Goal: Task Accomplishment & Management: Complete application form

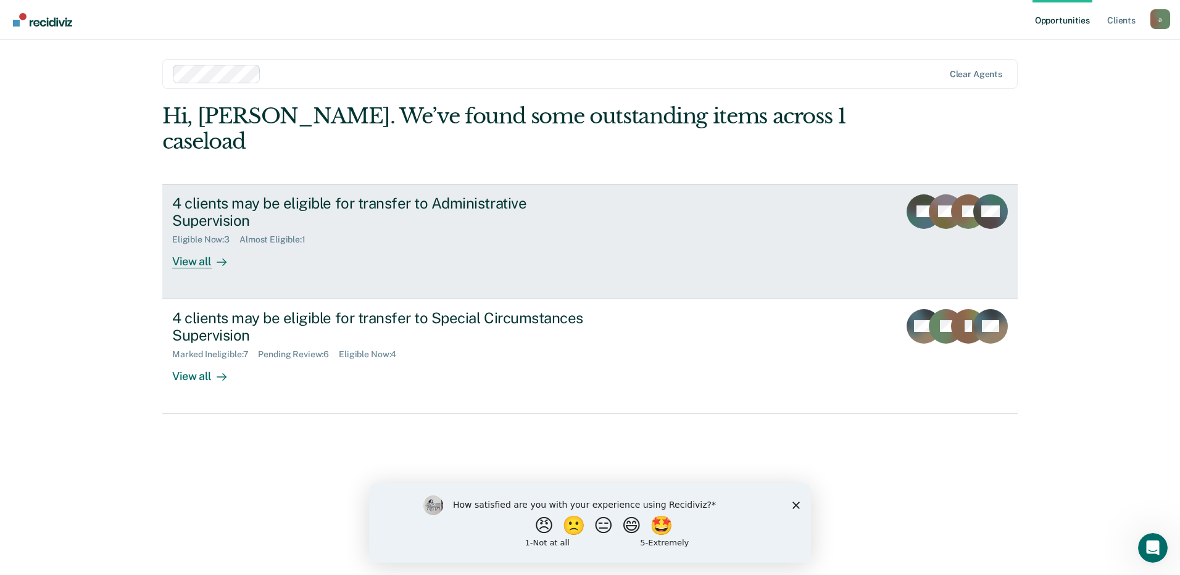
click at [867, 206] on link "4 clients may be eligible for transfer to Administrative Supervision Eligible N…" at bounding box center [589, 241] width 855 height 115
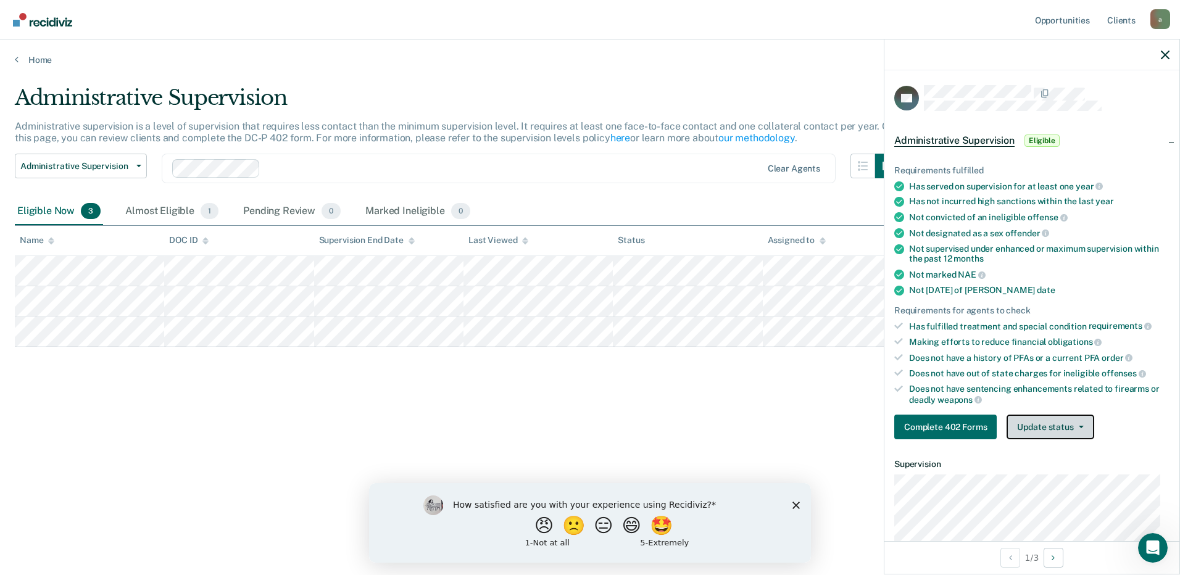
click at [1049, 428] on button "Update status" at bounding box center [1050, 427] width 87 height 25
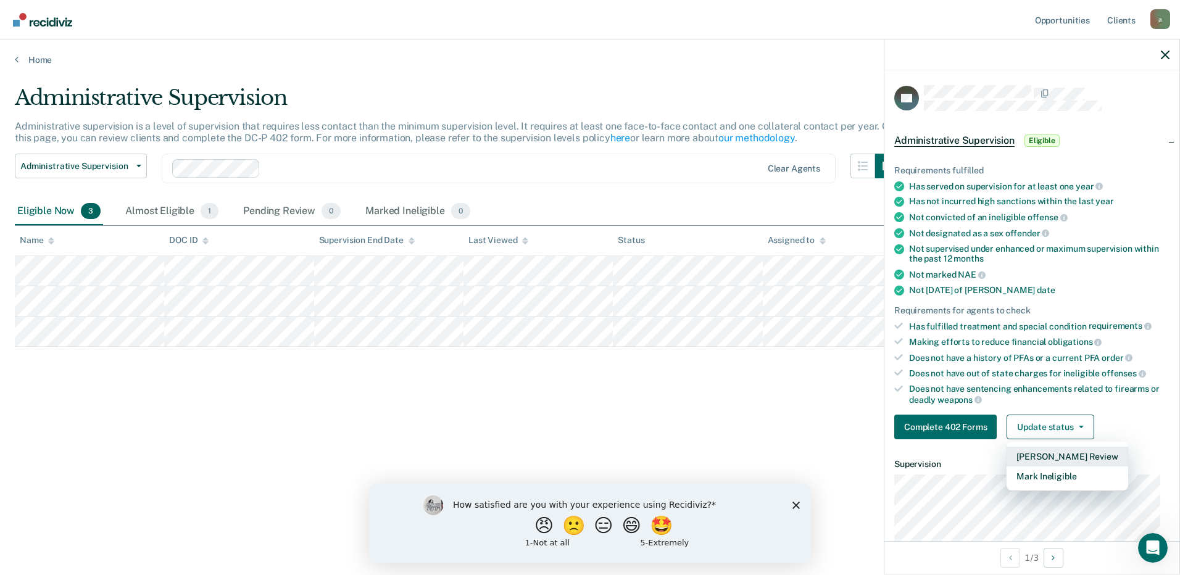
click at [1039, 459] on button "[PERSON_NAME] Review" at bounding box center [1067, 457] width 121 height 20
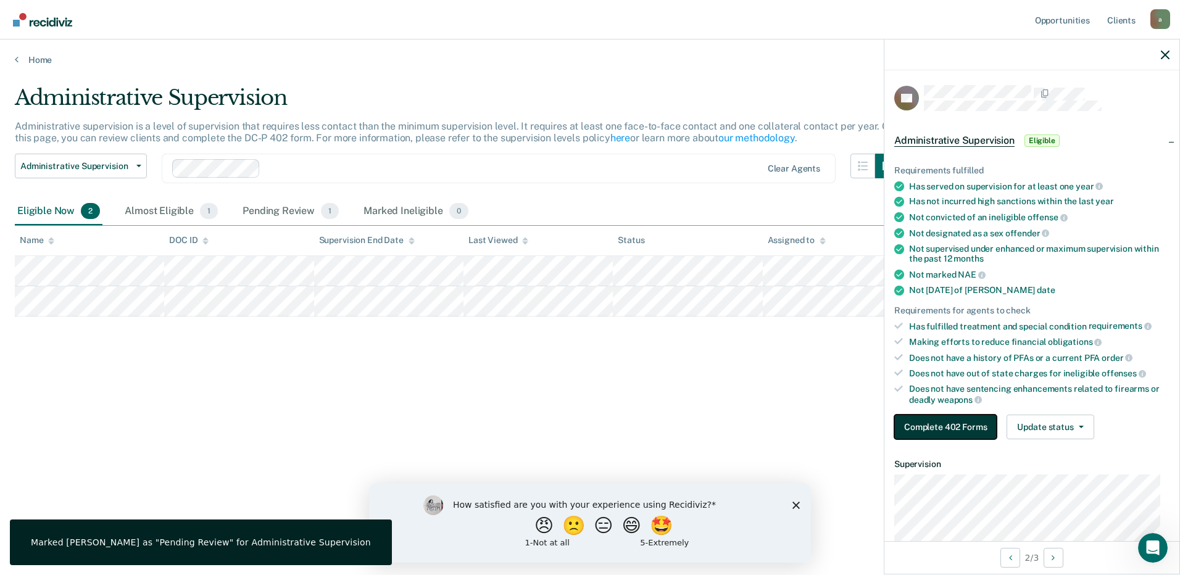
click at [952, 422] on button "Complete 402 Forms" at bounding box center [945, 427] width 102 height 25
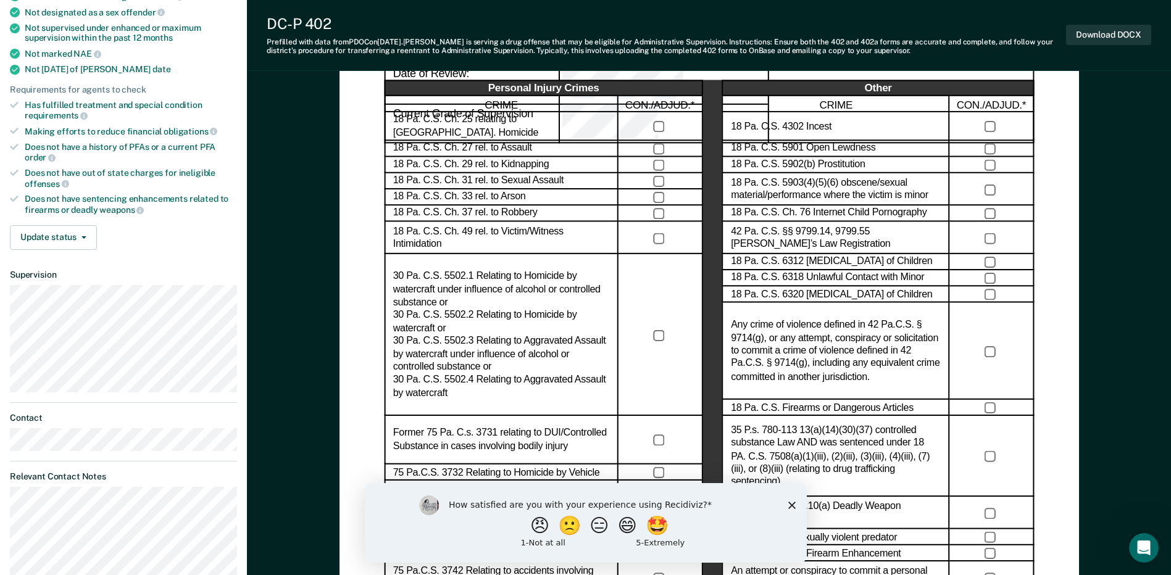
scroll to position [247, 0]
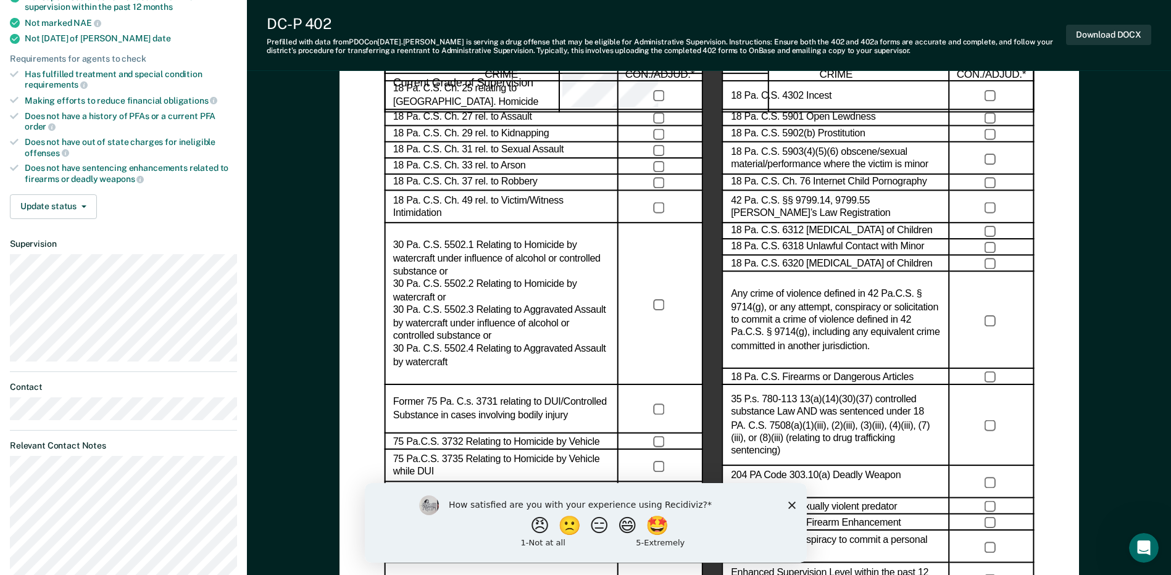
click at [789, 503] on polygon "Close survey" at bounding box center [791, 504] width 7 height 7
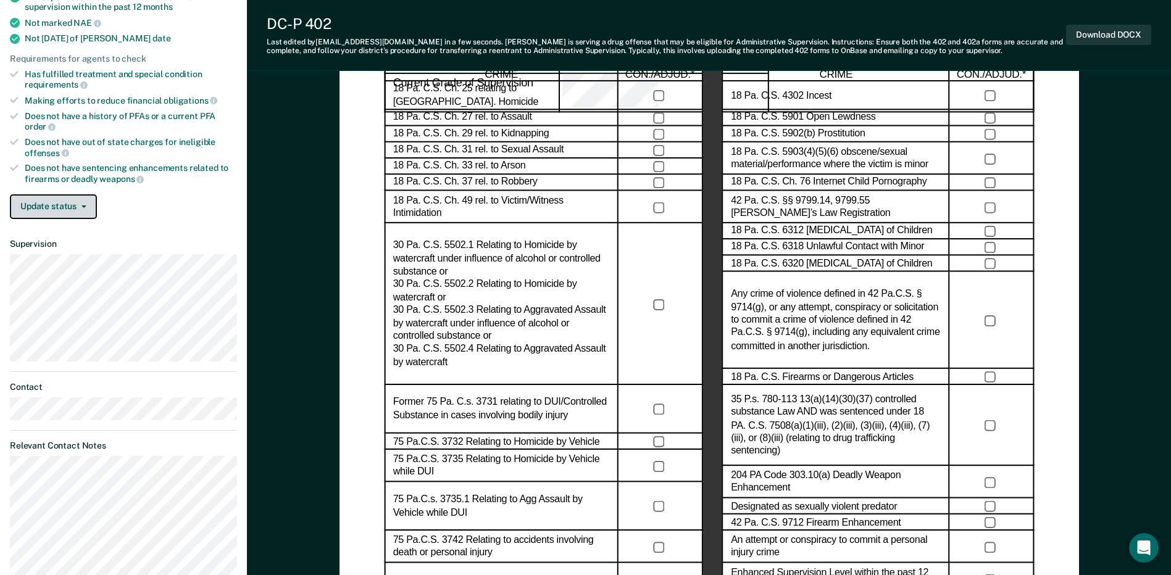
click at [81, 206] on icon "button" at bounding box center [83, 207] width 5 height 2
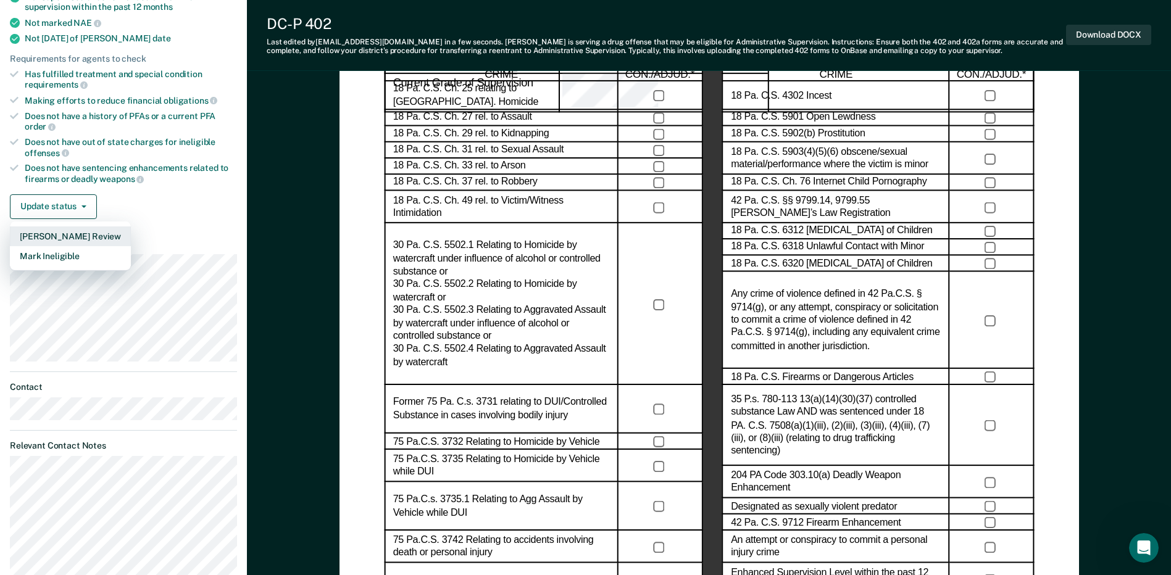
click at [81, 233] on button "[PERSON_NAME] Review" at bounding box center [70, 237] width 121 height 20
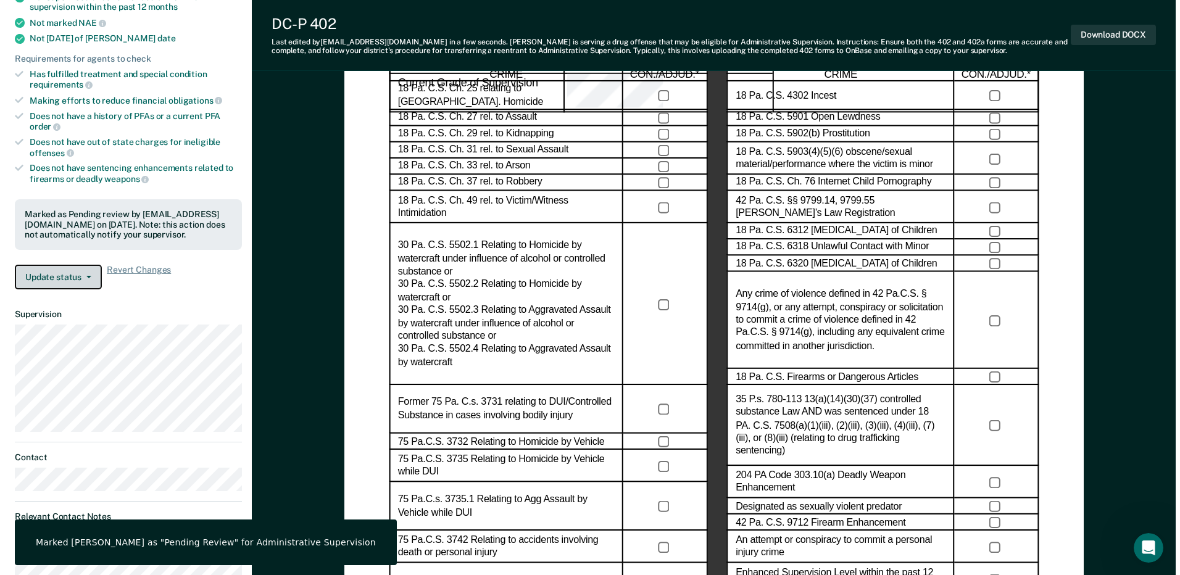
scroll to position [0, 0]
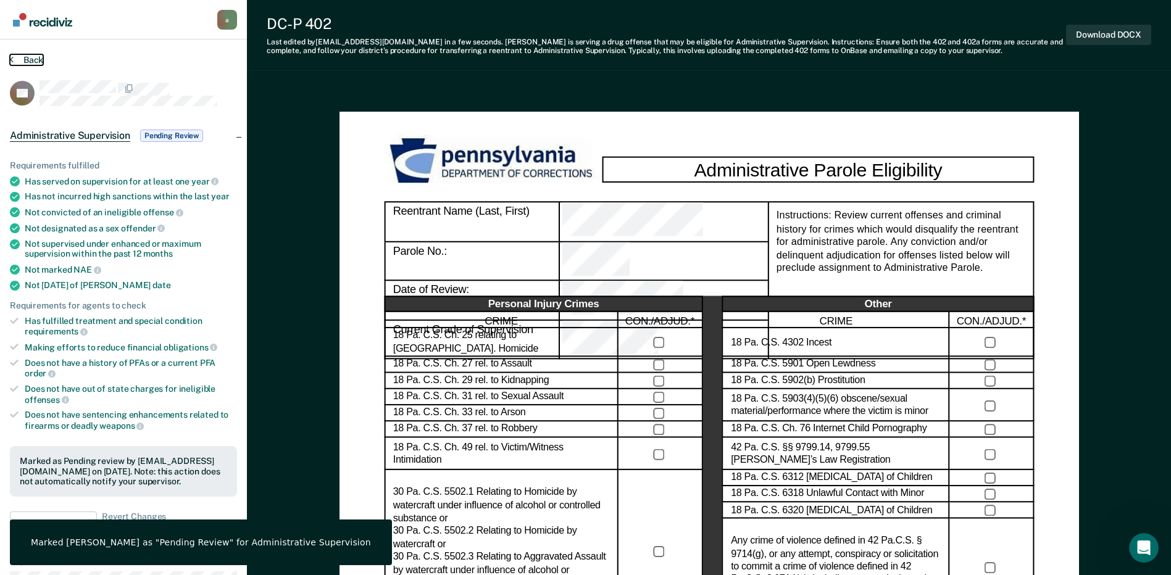
click at [34, 59] on button "Back" at bounding box center [26, 59] width 33 height 11
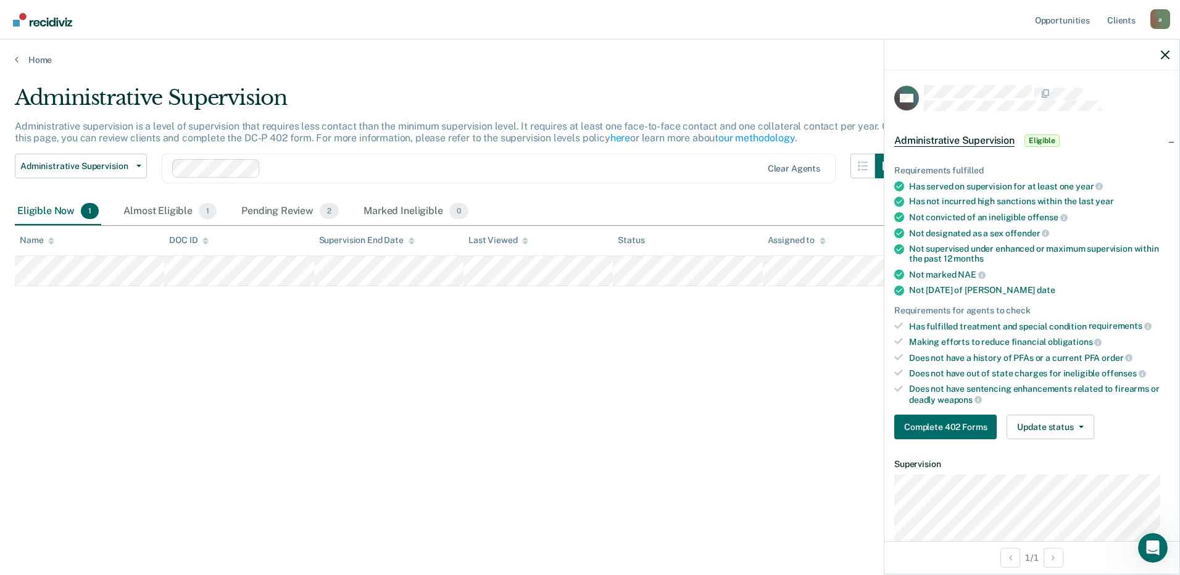
click at [1063, 413] on div "Requirements fulfilled Has served on supervision for at least one year Has not …" at bounding box center [1031, 298] width 295 height 304
click at [1065, 420] on button "Update status" at bounding box center [1050, 427] width 87 height 25
click at [1063, 455] on button "[PERSON_NAME] Review" at bounding box center [1067, 457] width 121 height 20
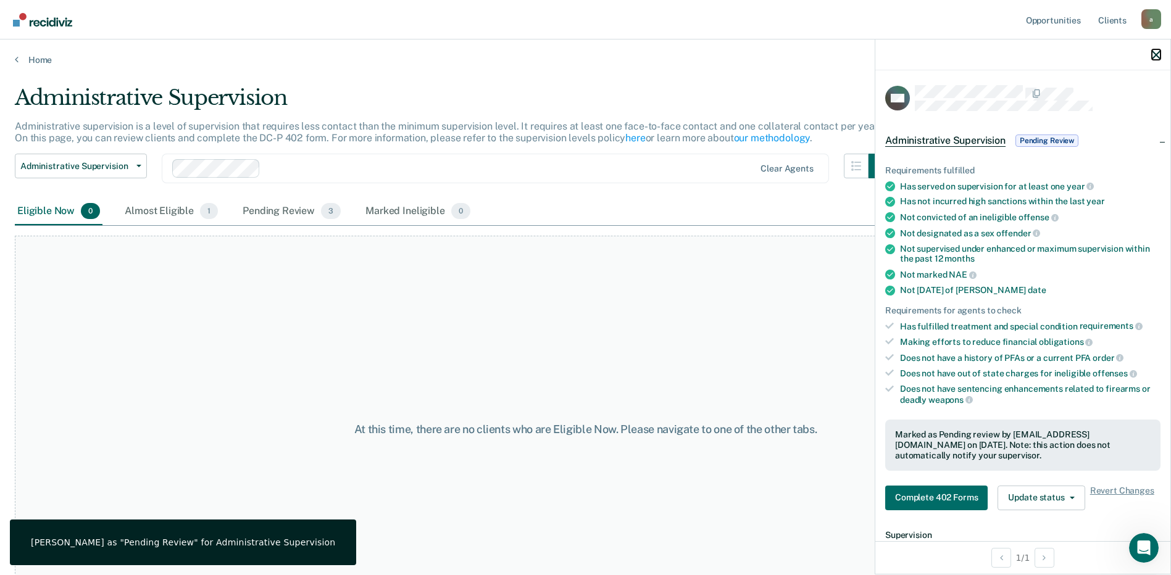
click at [1157, 58] on icon "button" at bounding box center [1156, 55] width 9 height 9
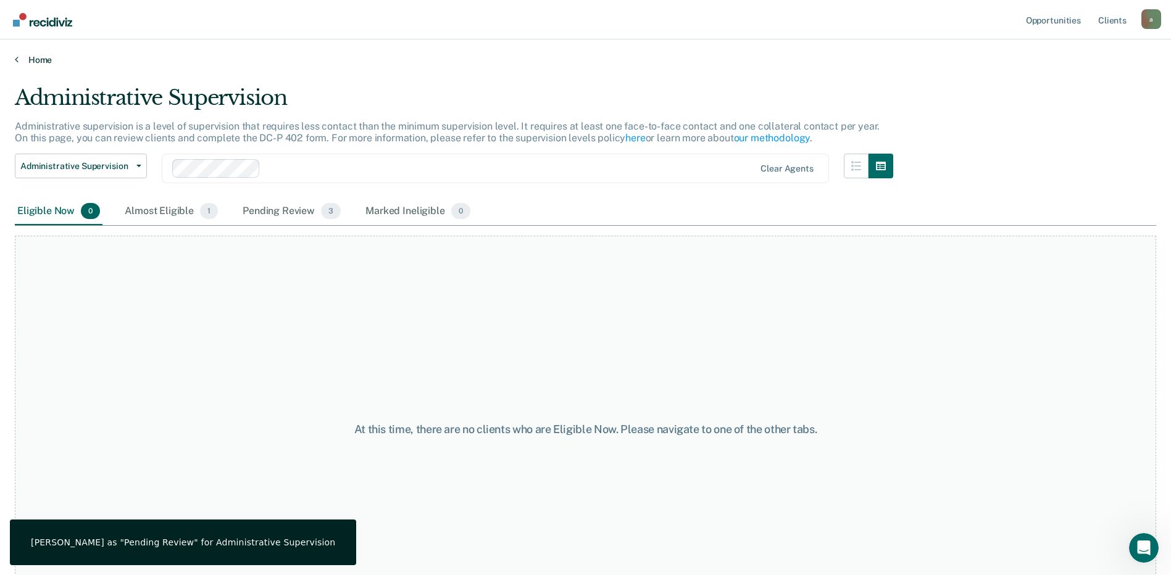
click at [28, 58] on link "Home" at bounding box center [585, 59] width 1141 height 11
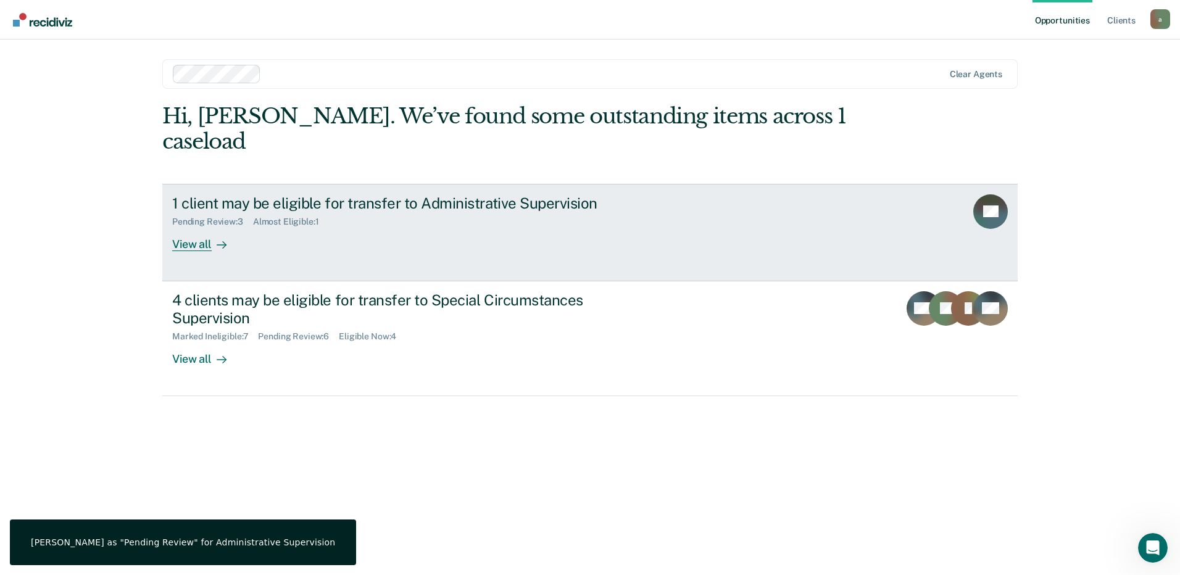
click at [639, 214] on link "1 client may be eligible for transfer to Administrative Supervision Pending Rev…" at bounding box center [589, 233] width 855 height 98
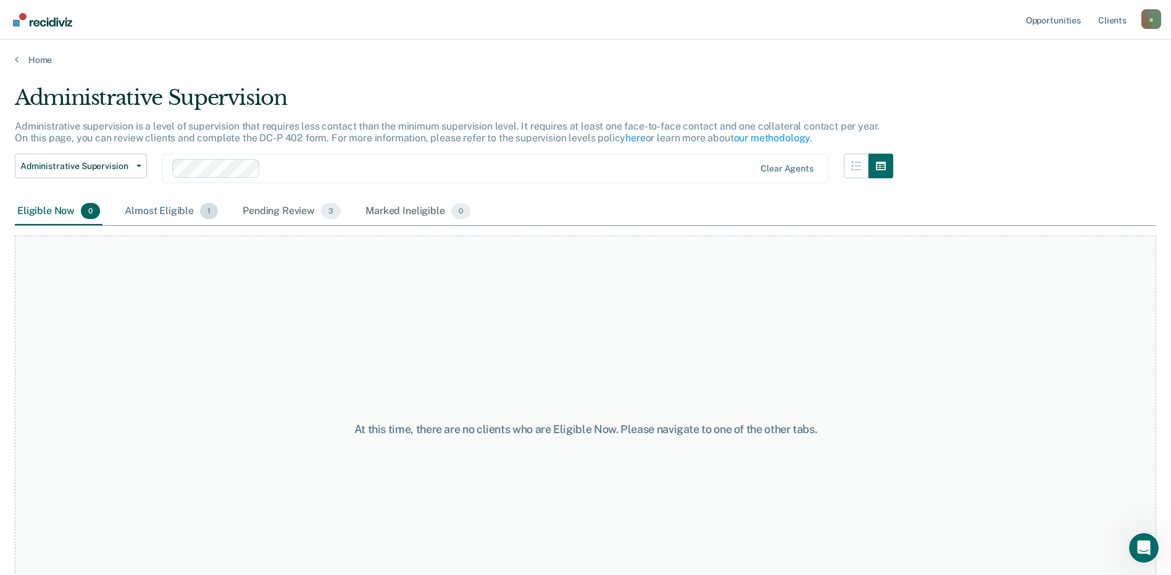
click at [162, 218] on div "Almost Eligible 1" at bounding box center [171, 211] width 98 height 27
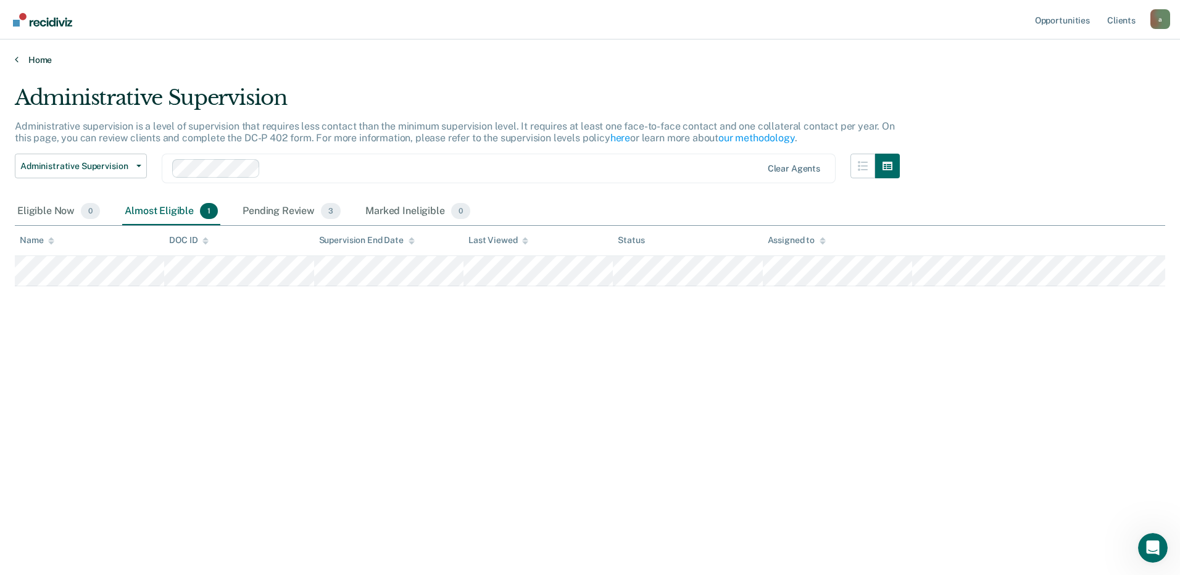
click at [42, 60] on link "Home" at bounding box center [590, 59] width 1150 height 11
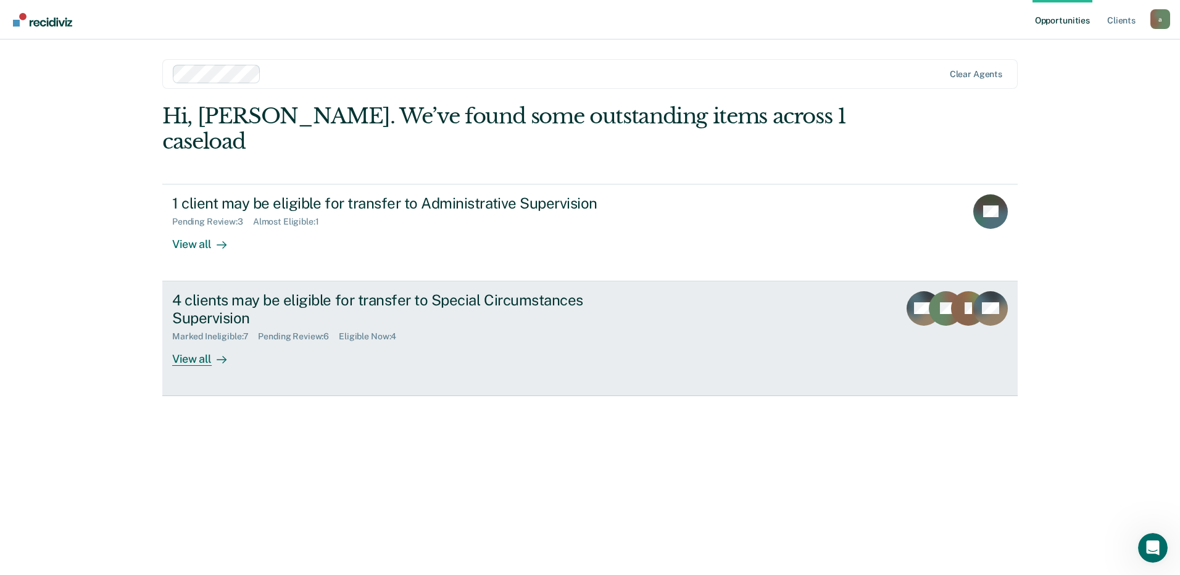
click at [612, 326] on div "4 clients may be eligible for transfer to Special Circumstances Supervision Mar…" at bounding box center [403, 328] width 463 height 75
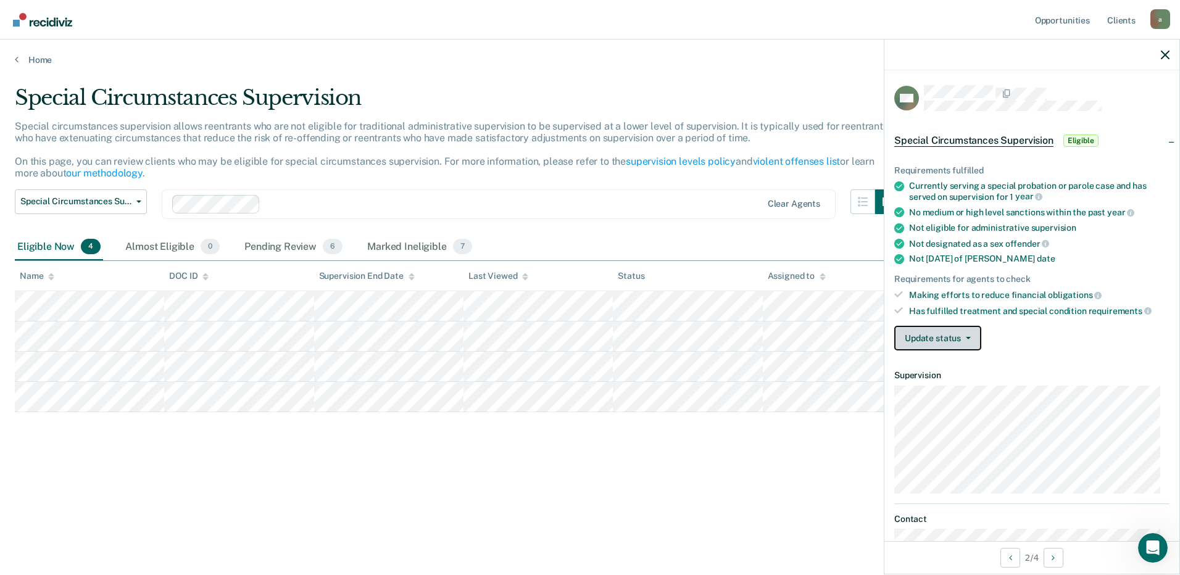
click at [957, 338] on button "Update status" at bounding box center [937, 338] width 87 height 25
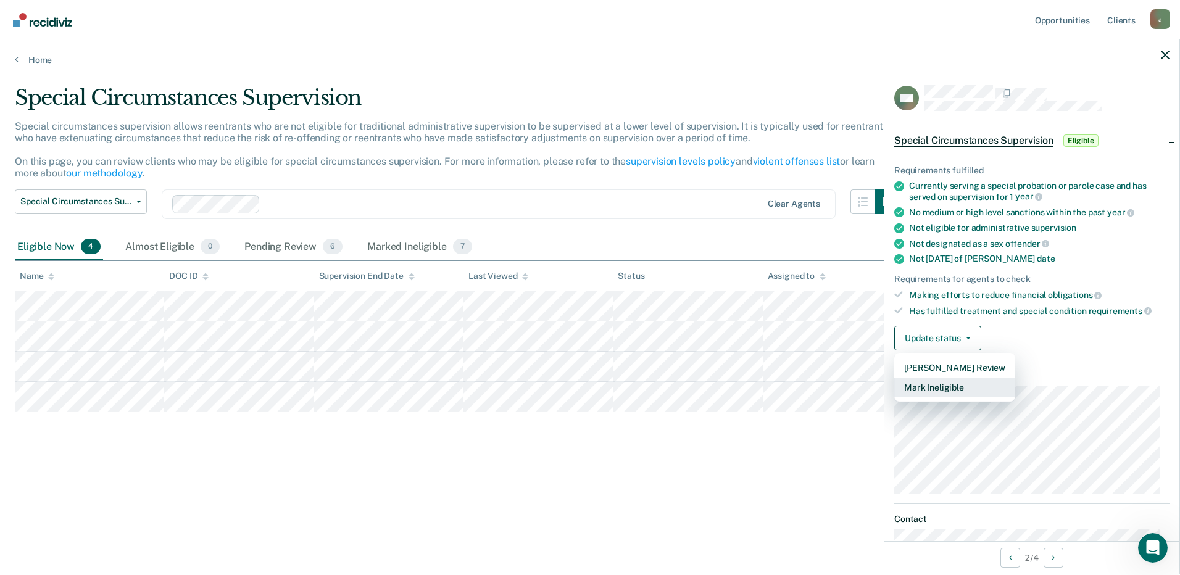
click at [954, 385] on button "Mark Ineligible" at bounding box center [954, 388] width 121 height 20
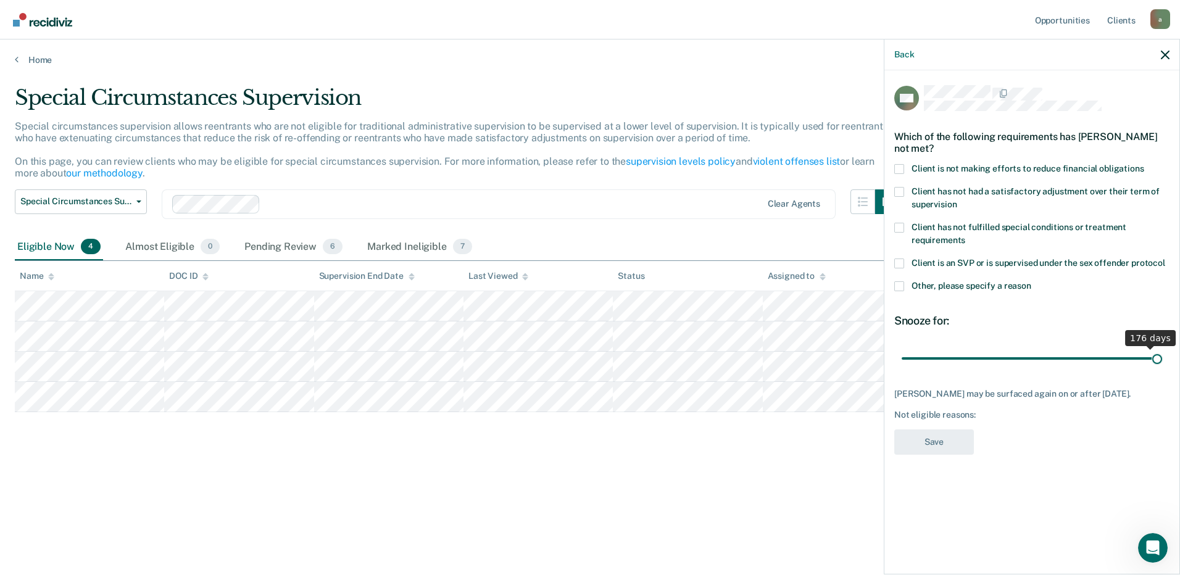
drag, startPoint x: 948, startPoint y: 354, endPoint x: 1180, endPoint y: 363, distance: 232.2
type input "180"
click at [1162, 363] on input "range" at bounding box center [1032, 358] width 260 height 22
click at [926, 286] on span "Other, please specify a reason" at bounding box center [972, 286] width 120 height 10
click at [1031, 281] on input "Other, please specify a reason" at bounding box center [1031, 281] width 0 height 0
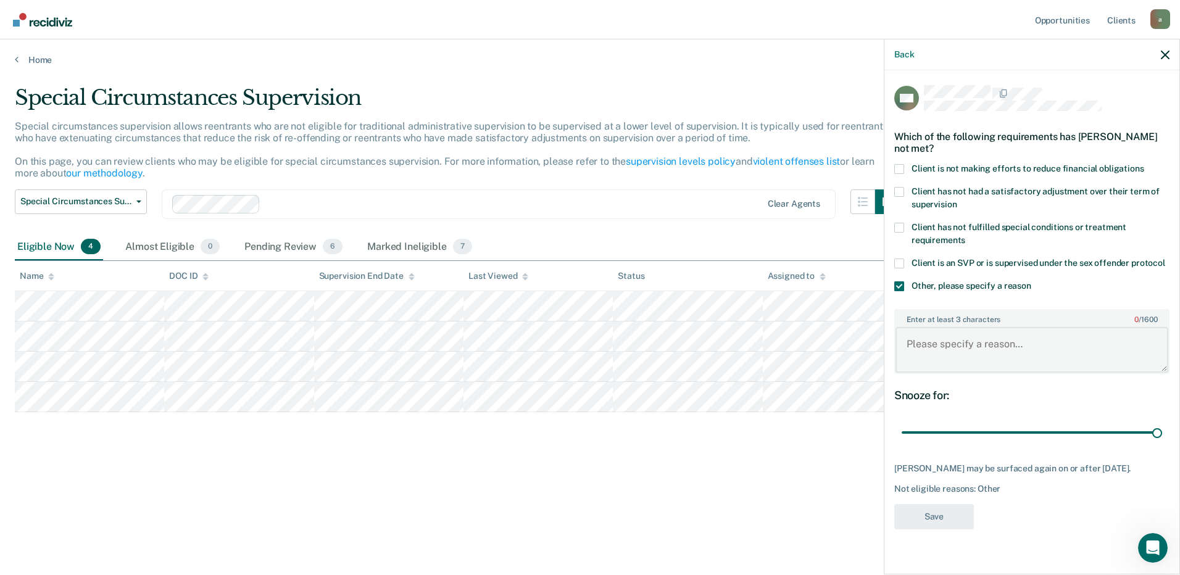
click at [968, 346] on textarea "Enter at least 3 characters 0 / 1600" at bounding box center [1032, 350] width 273 height 46
type textarea "Subject continues to score as a MAX on Strong R"
click at [956, 513] on button "Save" at bounding box center [934, 516] width 80 height 25
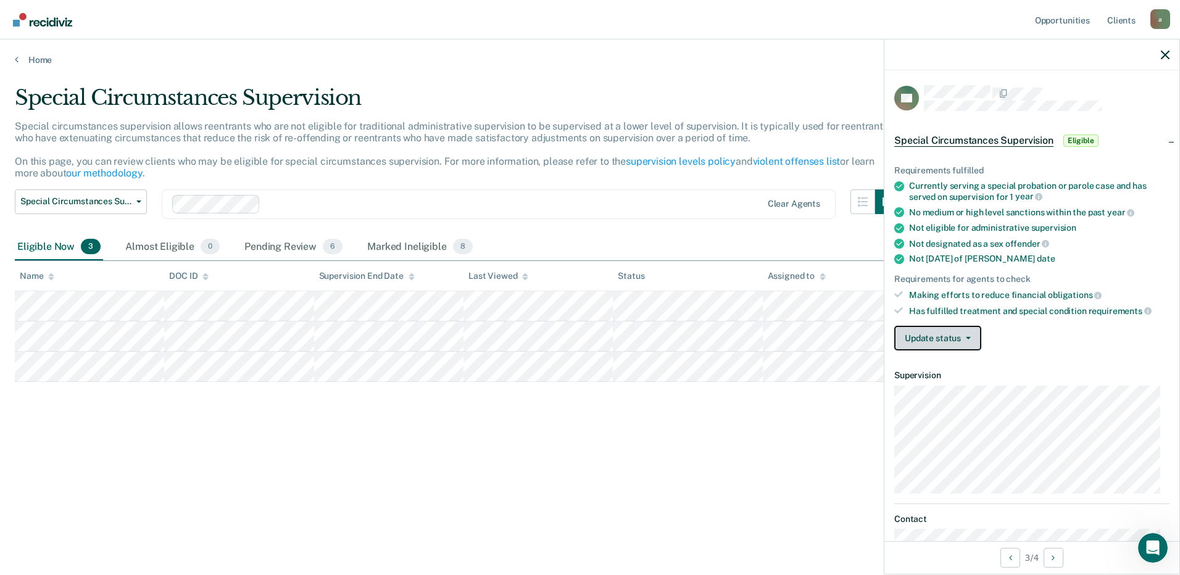
click at [959, 334] on button "Update status" at bounding box center [937, 338] width 87 height 25
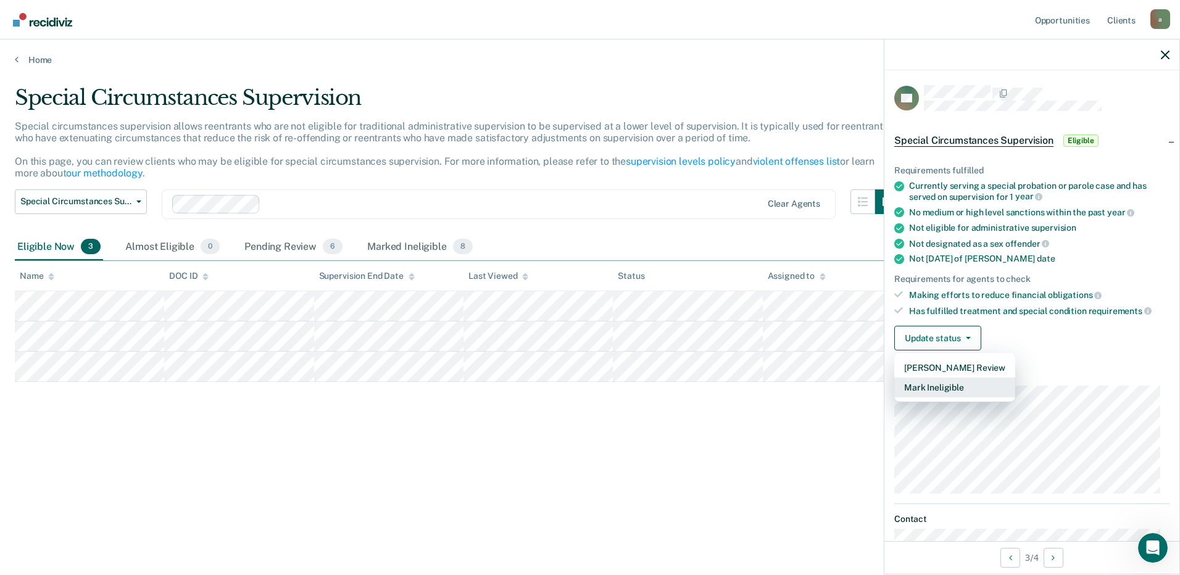
click at [944, 386] on button "Mark Ineligible" at bounding box center [954, 388] width 121 height 20
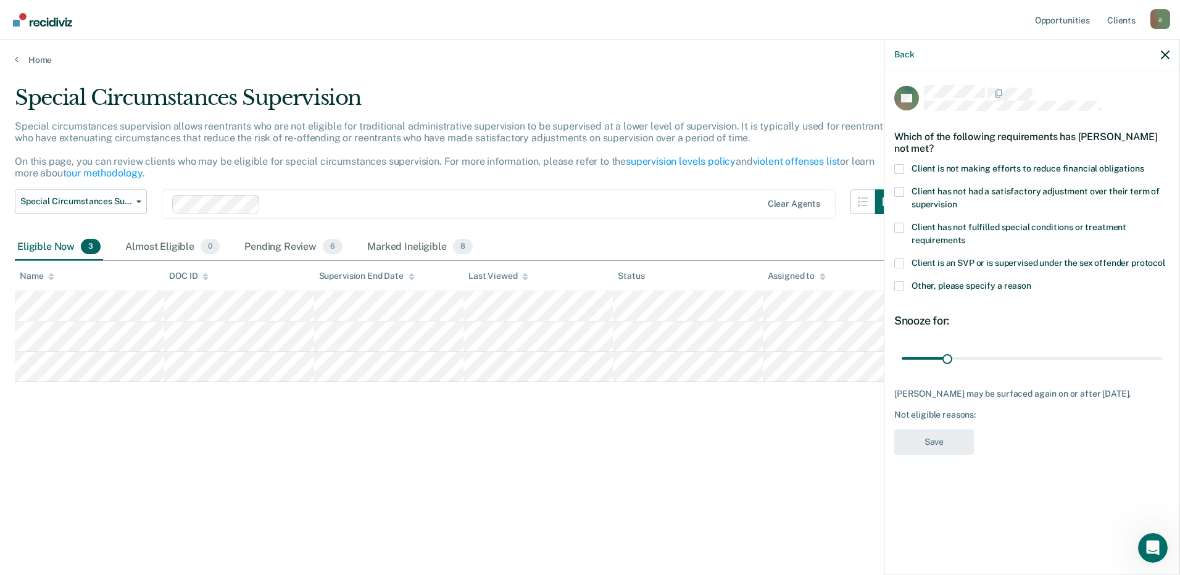
click at [937, 231] on label "Client has not fulfilled special conditions or treatment requirements" at bounding box center [1031, 236] width 275 height 26
click at [965, 236] on input "Client has not fulfilled special conditions or treatment requirements" at bounding box center [965, 236] width 0 height 0
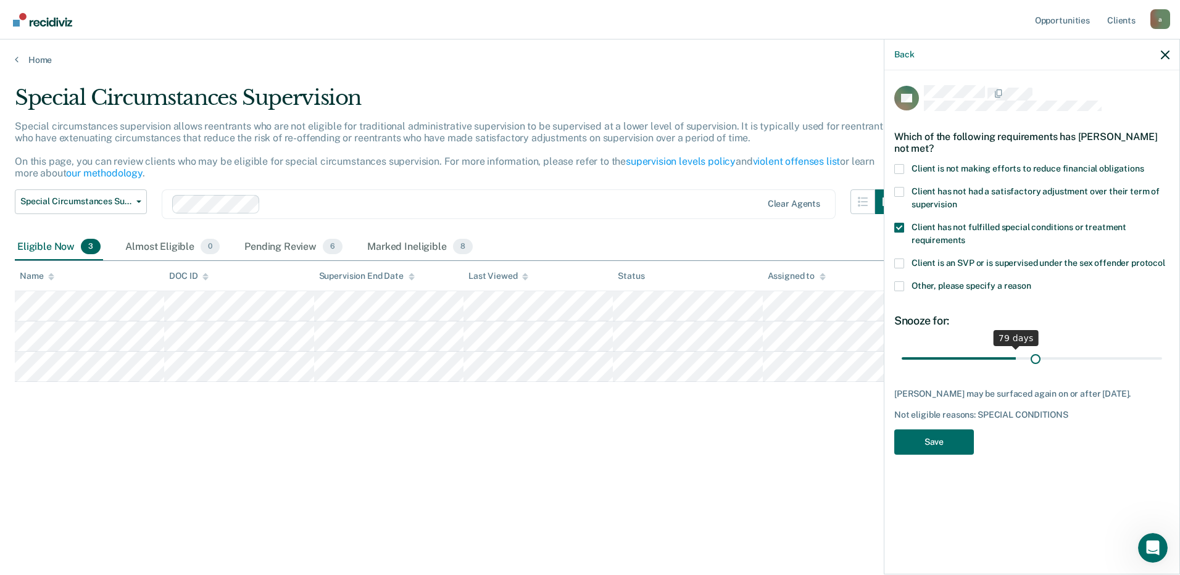
drag, startPoint x: 950, startPoint y: 359, endPoint x: 1036, endPoint y: 356, distance: 85.8
type input "93"
click at [1036, 356] on input "range" at bounding box center [1032, 358] width 260 height 22
click at [960, 438] on button "Save" at bounding box center [934, 442] width 80 height 25
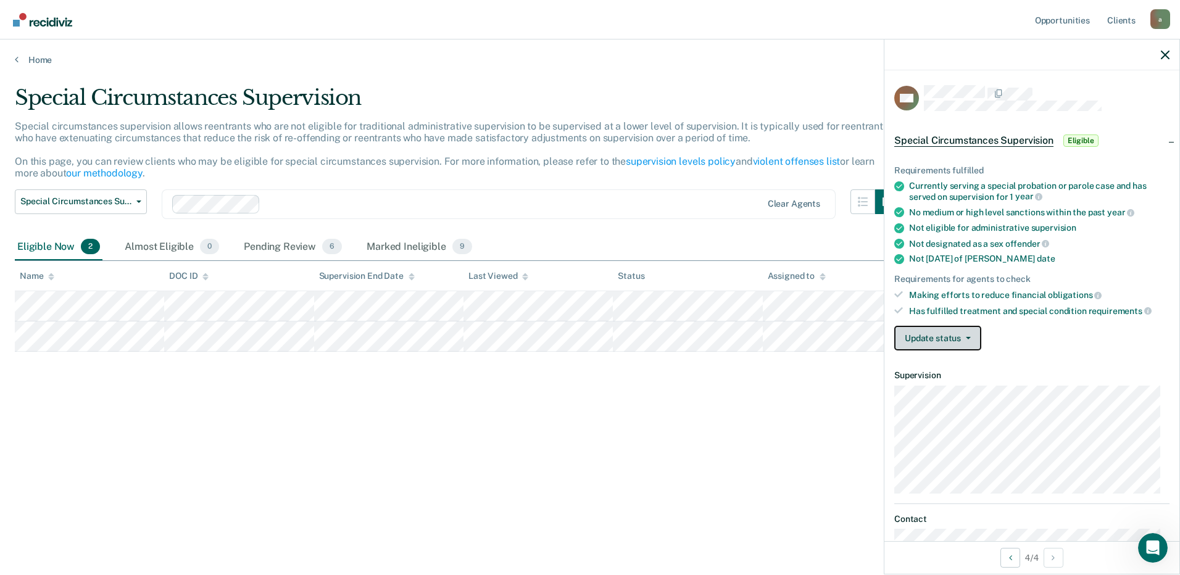
click at [966, 338] on icon "button" at bounding box center [968, 338] width 5 height 2
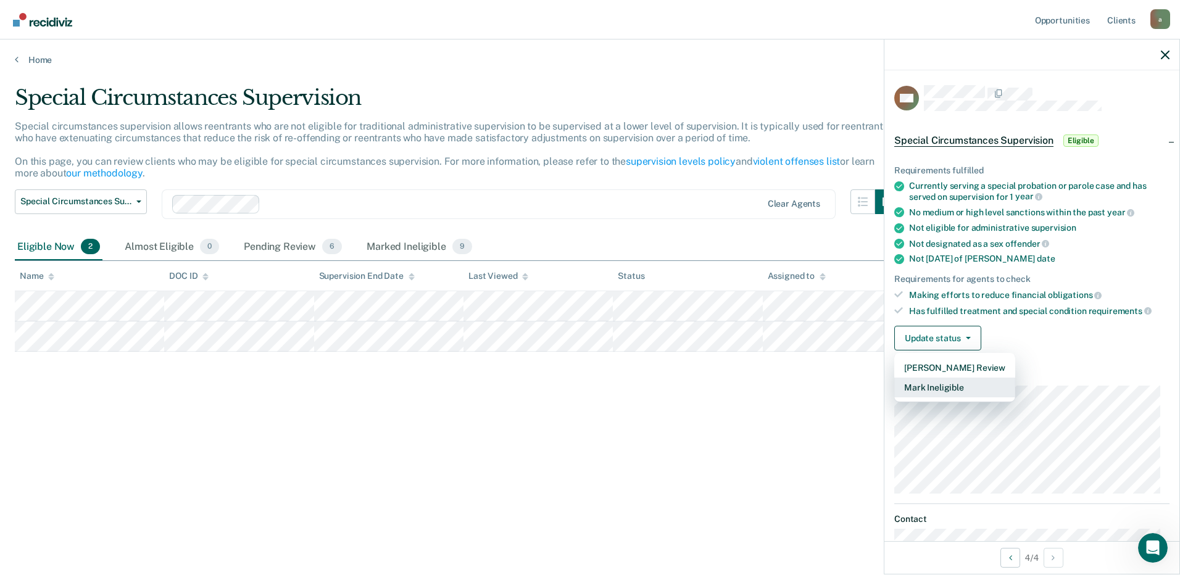
click at [960, 382] on button "Mark Ineligible" at bounding box center [954, 388] width 121 height 20
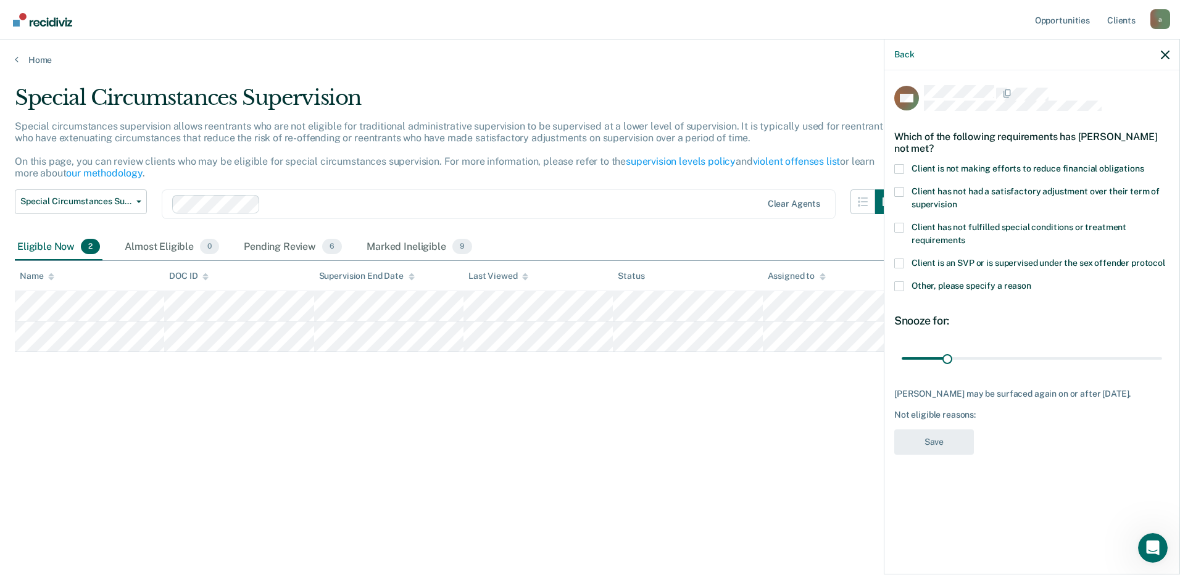
click at [938, 225] on span "Client has not fulfilled special conditions or treatment requirements" at bounding box center [1019, 233] width 215 height 23
click at [965, 236] on input "Client has not fulfilled special conditions or treatment requirements" at bounding box center [965, 236] width 0 height 0
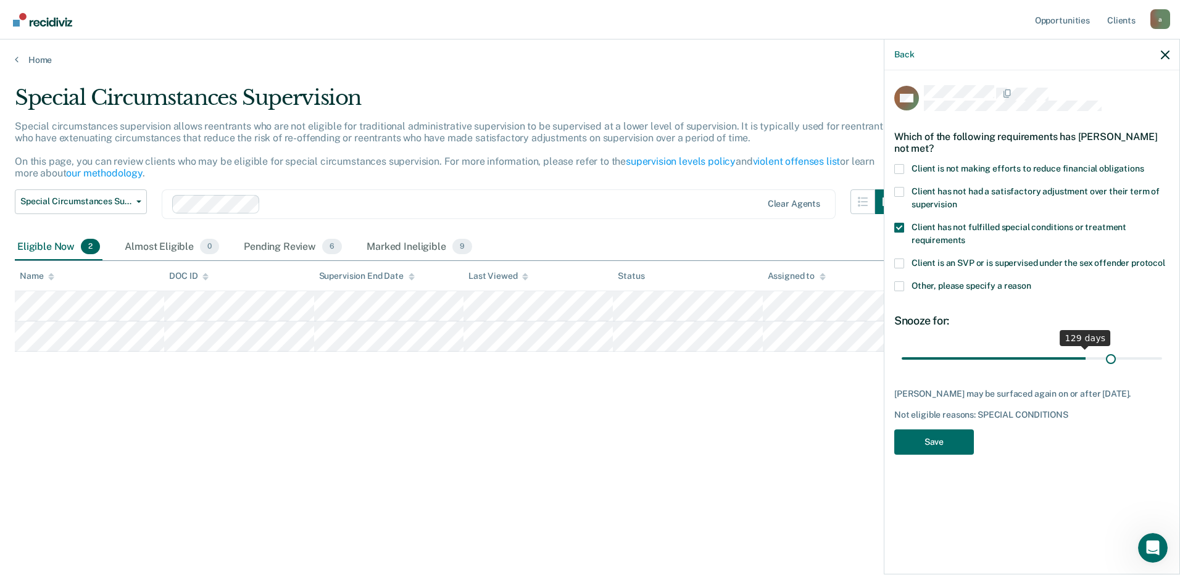
drag, startPoint x: 943, startPoint y: 355, endPoint x: 1112, endPoint y: 351, distance: 168.6
type input "147"
click at [1112, 351] on input "range" at bounding box center [1032, 358] width 260 height 22
click at [944, 441] on button "Save" at bounding box center [934, 442] width 80 height 25
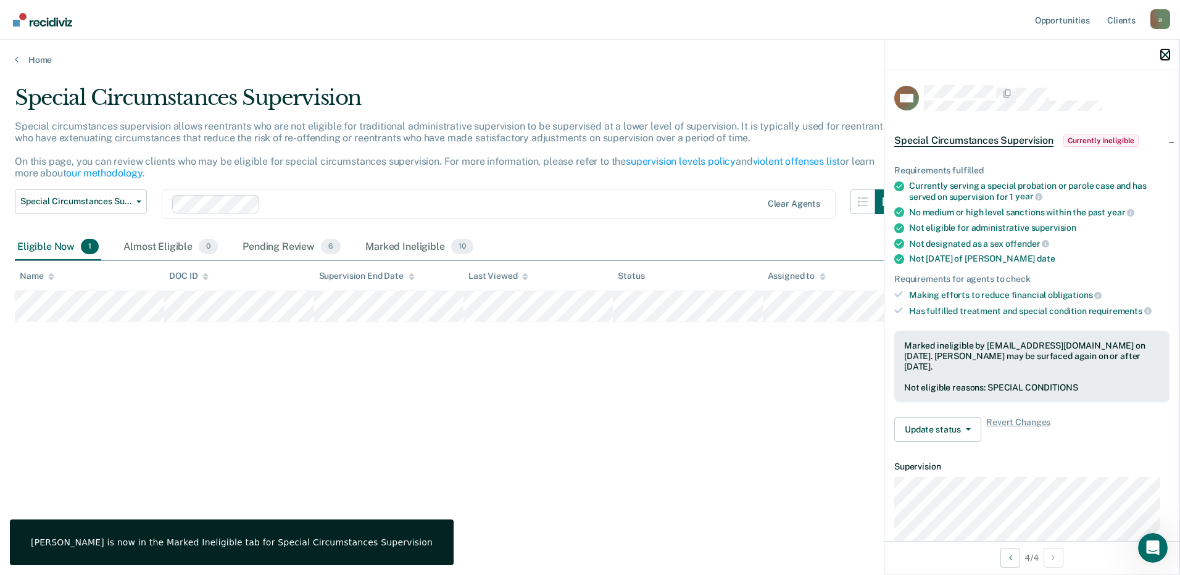
click at [1163, 54] on icon "button" at bounding box center [1165, 55] width 9 height 9
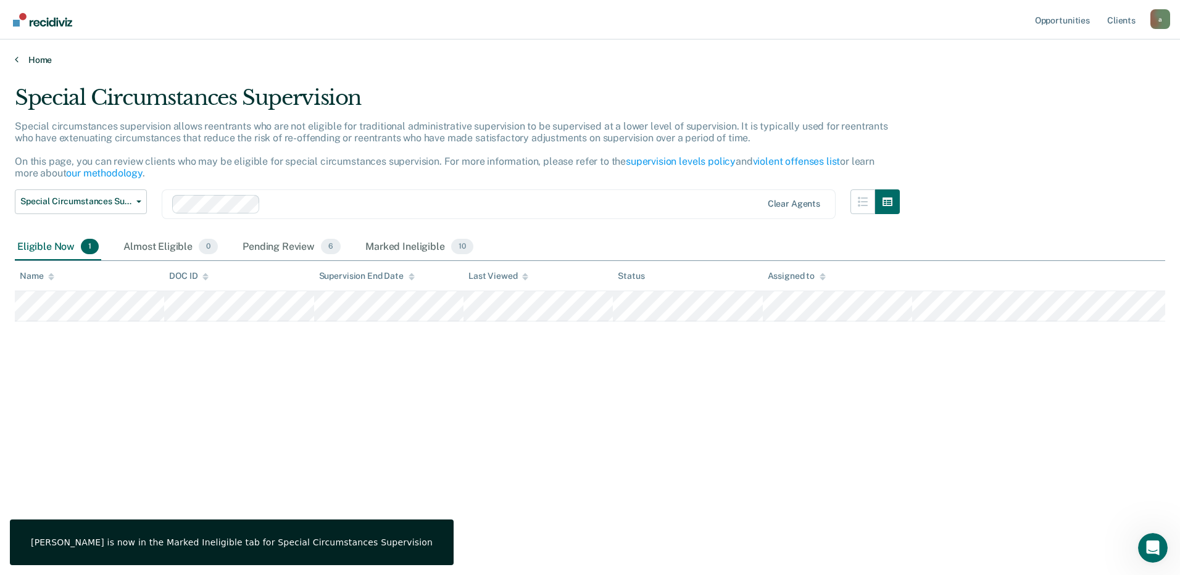
click at [31, 62] on link "Home" at bounding box center [590, 59] width 1150 height 11
